Goal: Navigation & Orientation: Find specific page/section

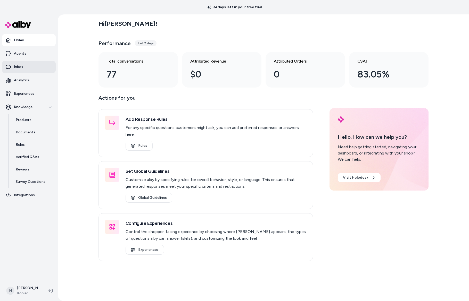
click at [25, 65] on link "Inbox" at bounding box center [29, 67] width 54 height 12
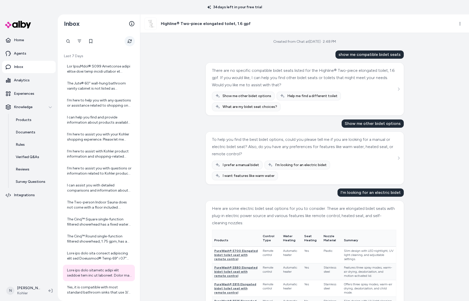
click at [128, 41] on icon "Refresh" at bounding box center [130, 41] width 4 height 4
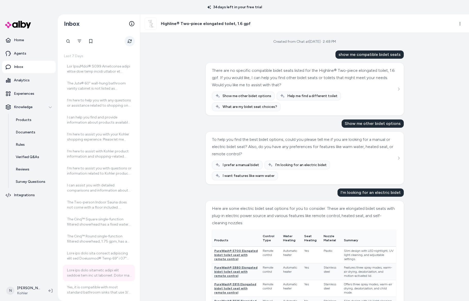
click at [128, 41] on icon "Refresh" at bounding box center [129, 41] width 5 height 5
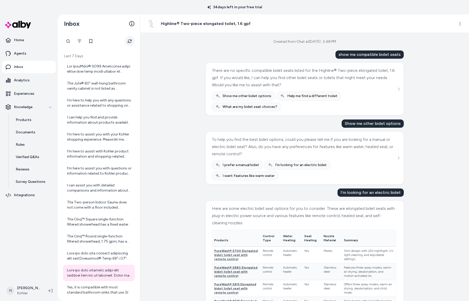
click at [130, 43] on icon "Refresh" at bounding box center [129, 41] width 5 height 5
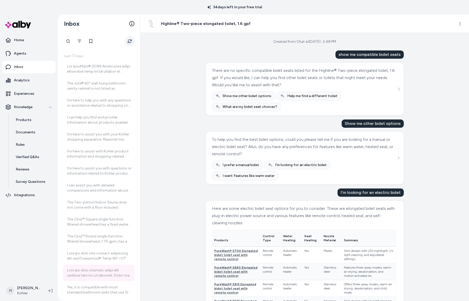
click at [130, 43] on icon "Refresh" at bounding box center [129, 41] width 5 height 5
click at [16, 43] on link "Home" at bounding box center [29, 40] width 54 height 12
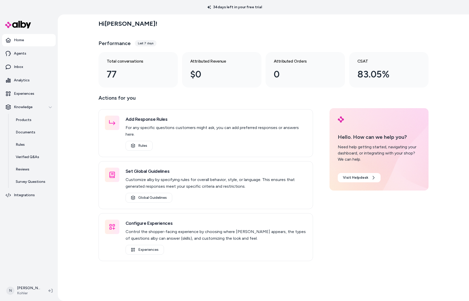
click at [143, 43] on div "Last 7 days" at bounding box center [146, 43] width 22 height 6
click at [36, 52] on link "Agents" at bounding box center [29, 53] width 54 height 12
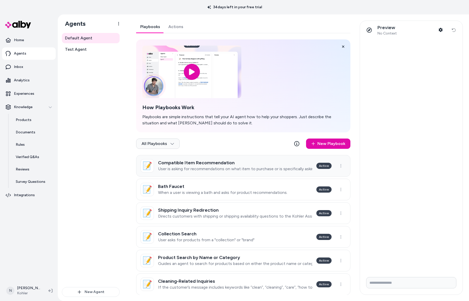
click at [228, 163] on h3 "Compatible Item Recommendation" at bounding box center [235, 162] width 154 height 5
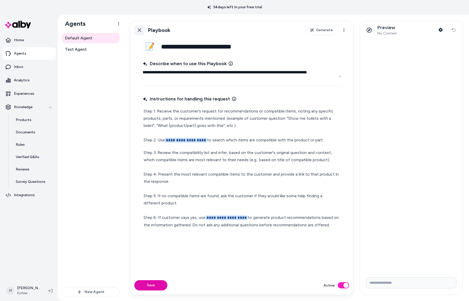
click at [139, 30] on icon at bounding box center [140, 30] width 4 height 4
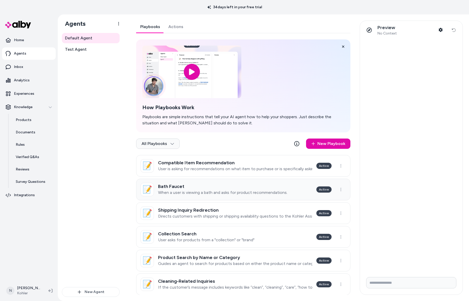
click at [220, 187] on h3 "Bath Faucet" at bounding box center [222, 186] width 129 height 5
type textarea "*"
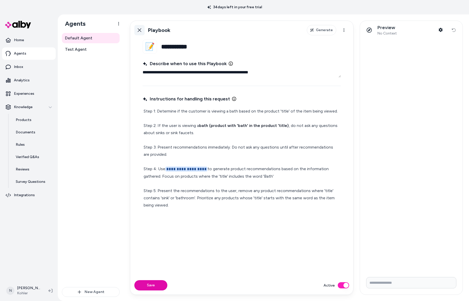
click at [140, 29] on icon at bounding box center [139, 30] width 4 height 4
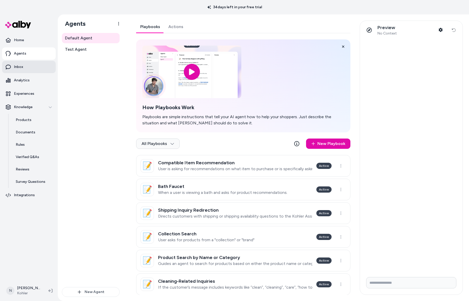
click at [31, 70] on link "Inbox" at bounding box center [29, 67] width 54 height 12
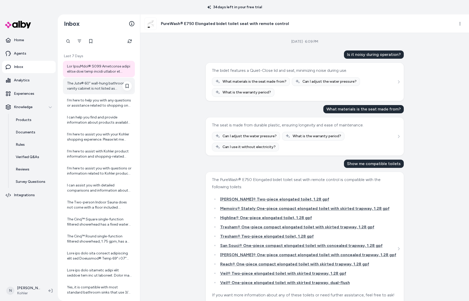
click at [99, 89] on div "The Jute® 60" wall-hung bathroom vanity cabinet is not listed as configurable s…" at bounding box center [99, 86] width 65 height 10
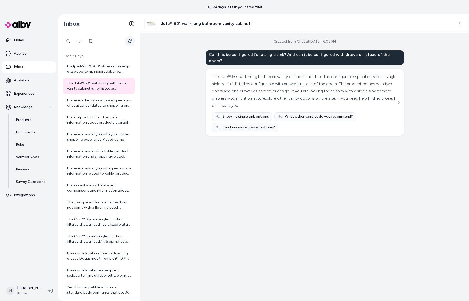
click at [130, 39] on icon "Refresh" at bounding box center [130, 41] width 4 height 4
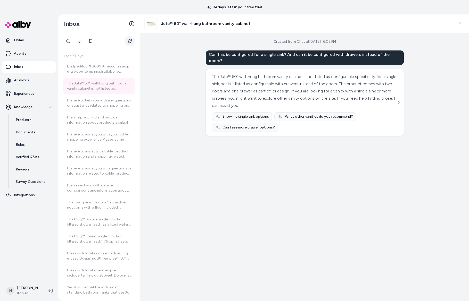
click at [131, 39] on icon "Refresh" at bounding box center [130, 41] width 6 height 6
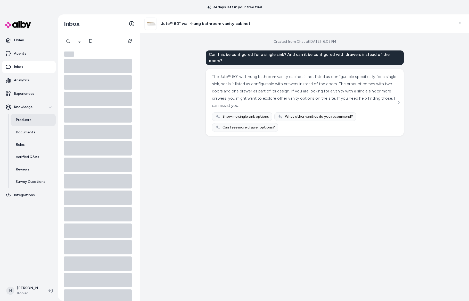
click at [34, 121] on link "Products" at bounding box center [33, 120] width 45 height 12
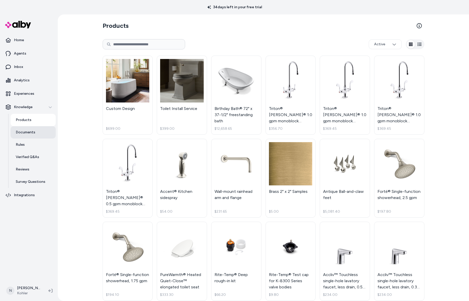
click at [31, 131] on p "Documents" at bounding box center [26, 132] width 20 height 5
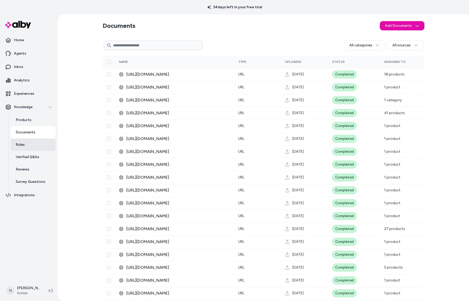
click at [29, 143] on link "Rules" at bounding box center [33, 145] width 45 height 12
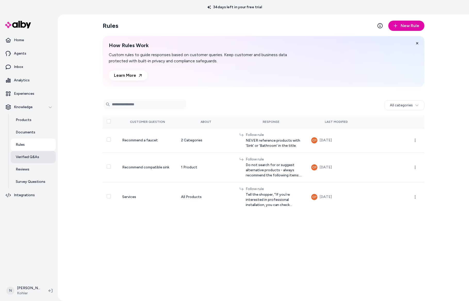
click at [31, 155] on p "Verified Q&As" at bounding box center [27, 157] width 23 height 5
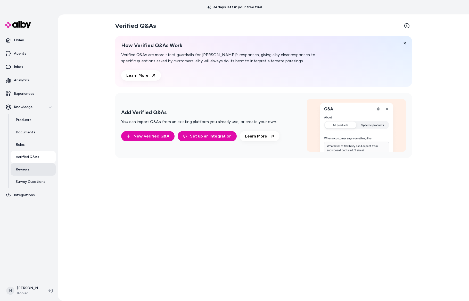
click at [33, 169] on link "Reviews" at bounding box center [33, 169] width 45 height 12
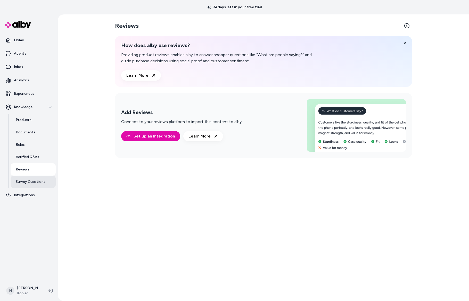
click at [33, 180] on p "Survey Questions" at bounding box center [31, 181] width 30 height 5
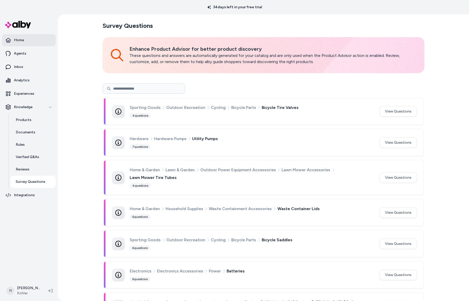
click at [27, 38] on link "Home" at bounding box center [29, 40] width 54 height 12
